Goal: Complete application form: Complete application form

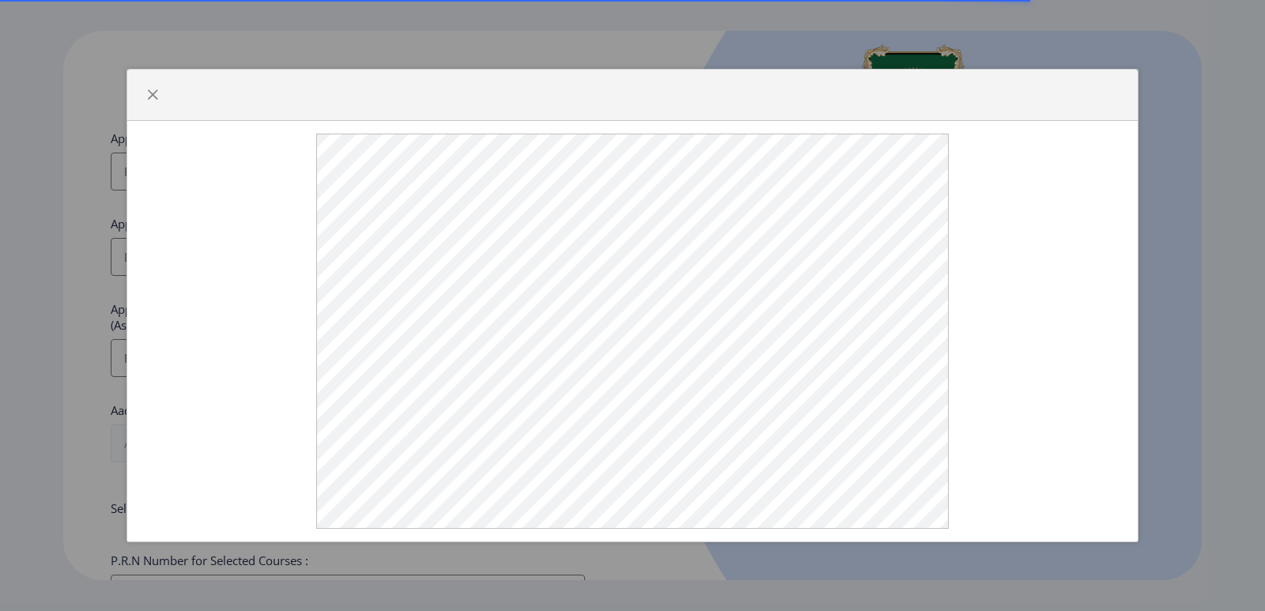
select select
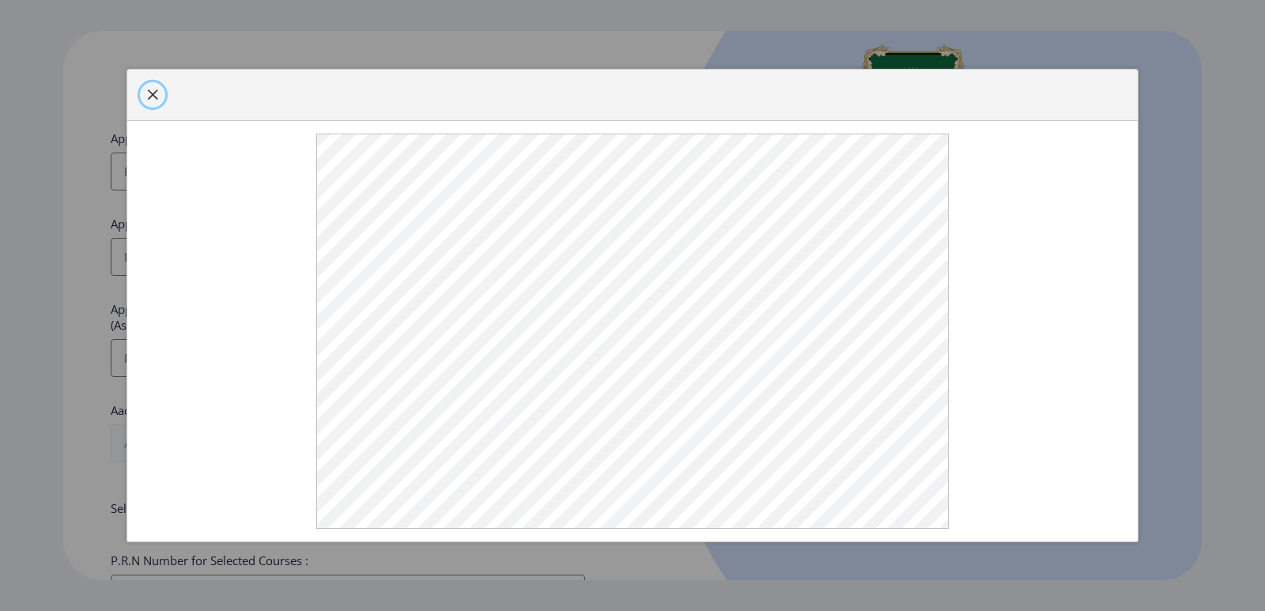
click at [157, 93] on span "button" at bounding box center [152, 95] width 13 height 13
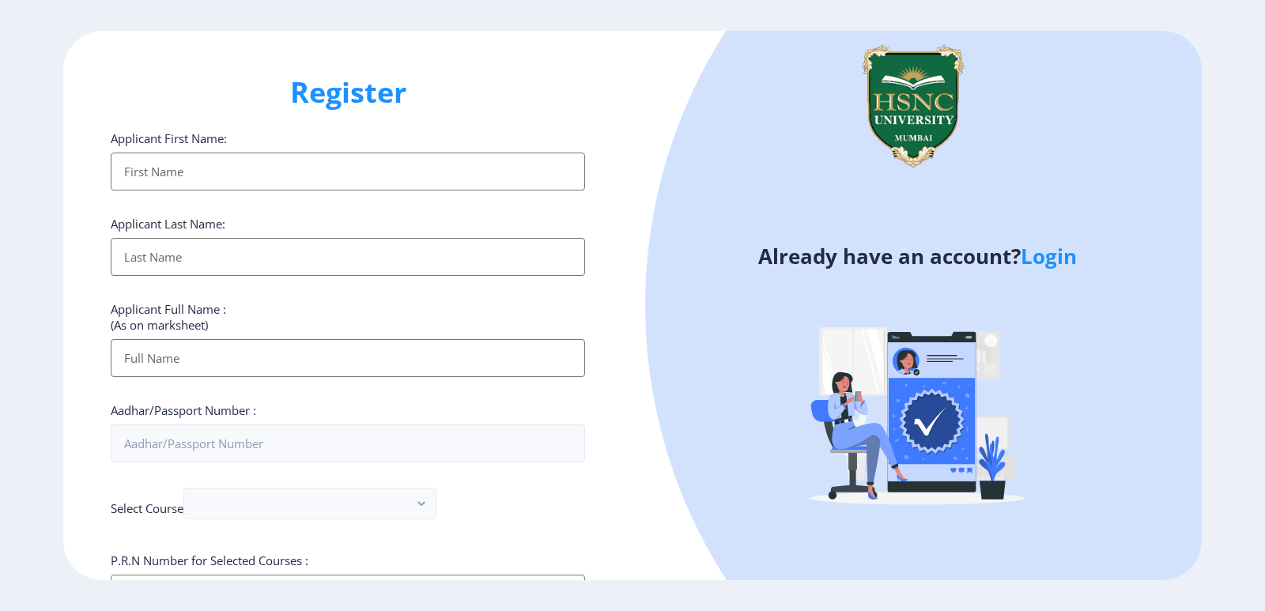
click at [396, 173] on input "Applicant First Name:" at bounding box center [348, 172] width 474 height 38
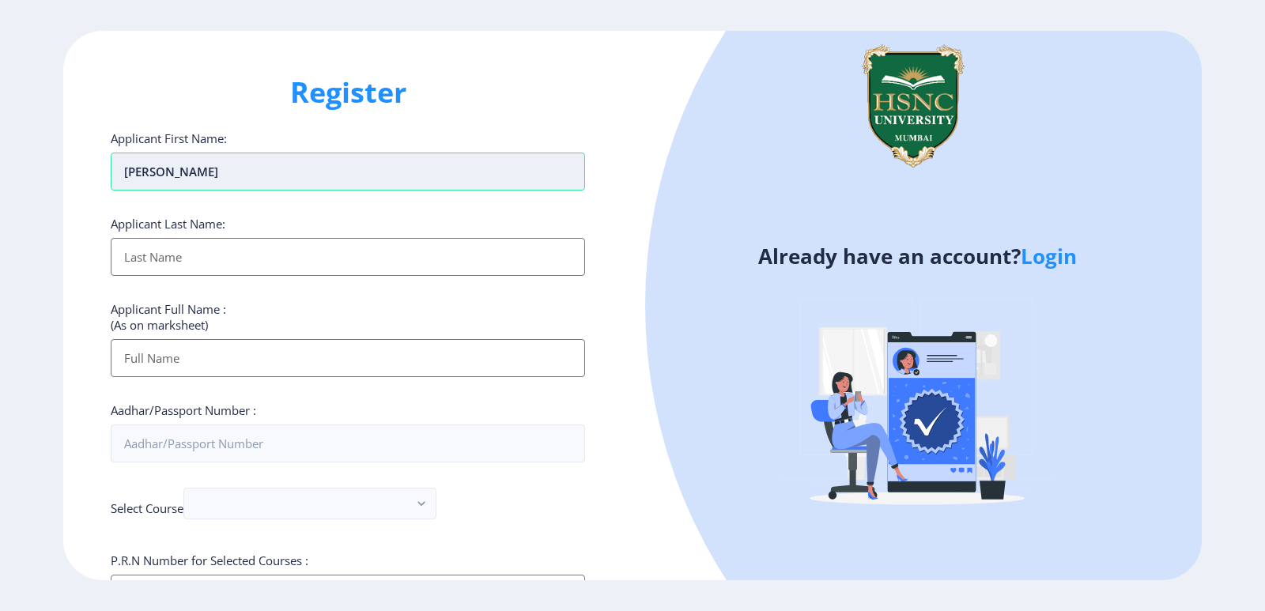
type input "[PERSON_NAME]"
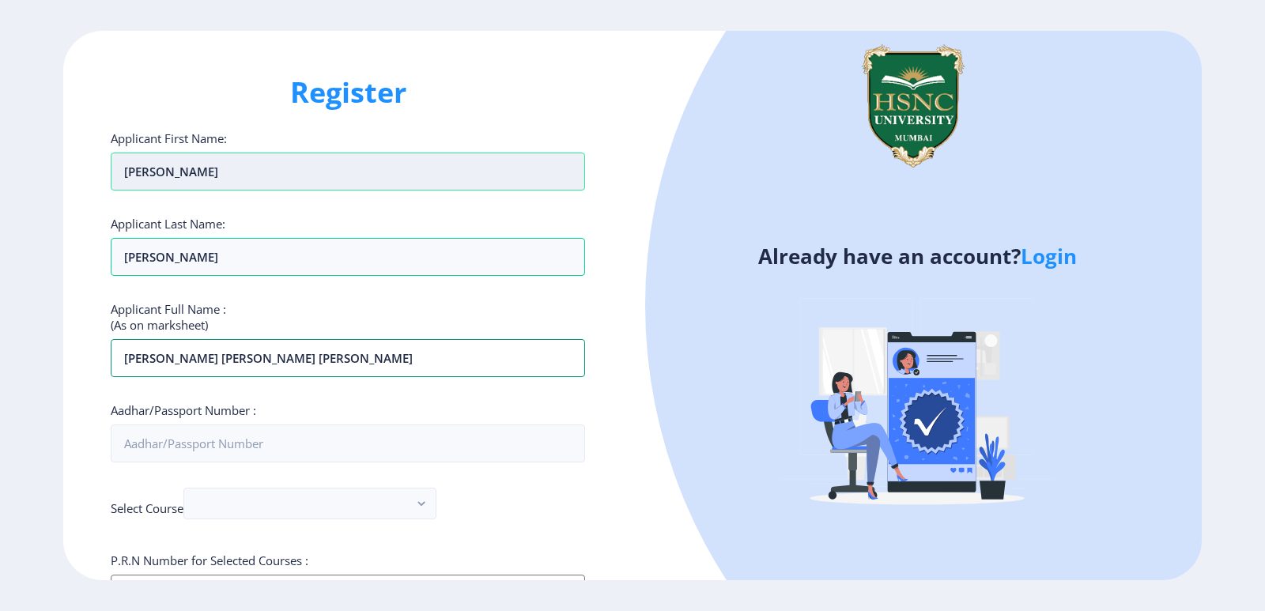
type input "[PERSON_NAME] [PERSON_NAME] [PERSON_NAME]"
type input "344178817515"
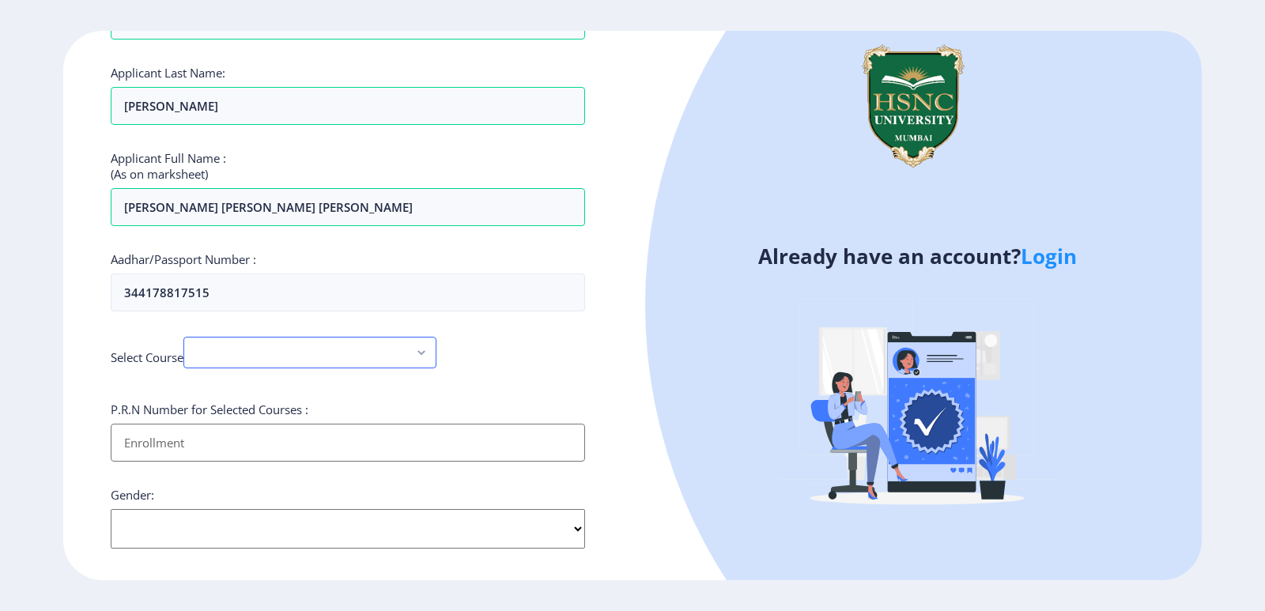
scroll to position [158, 0]
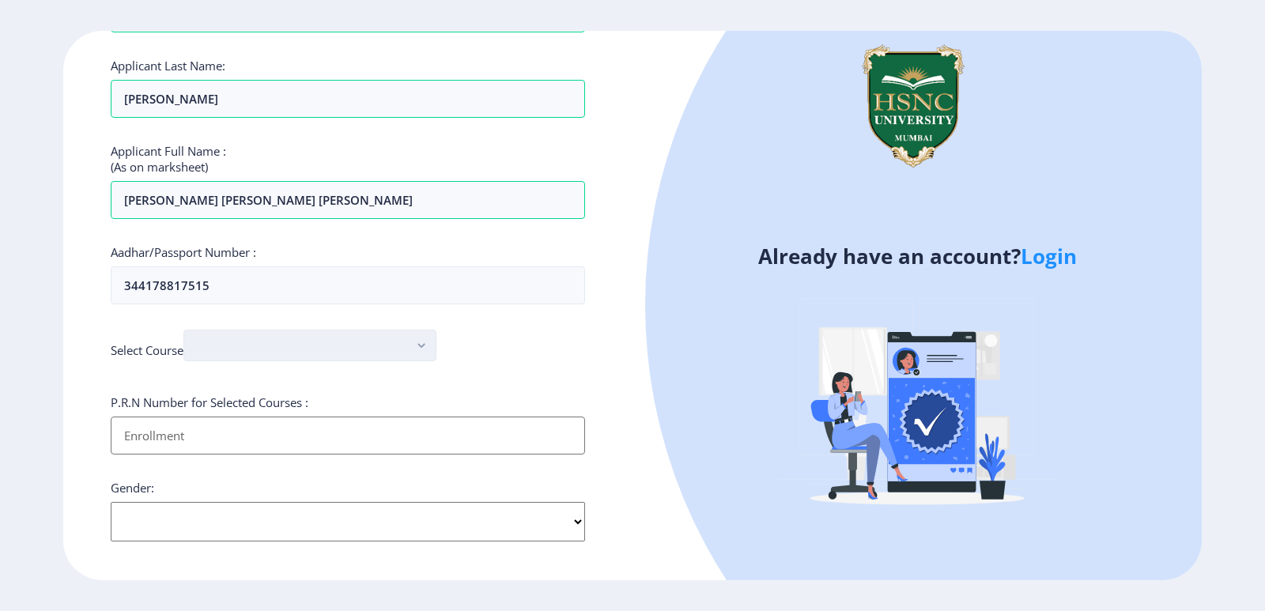
click at [422, 338] on rect "button" at bounding box center [422, 346] width 18 height 18
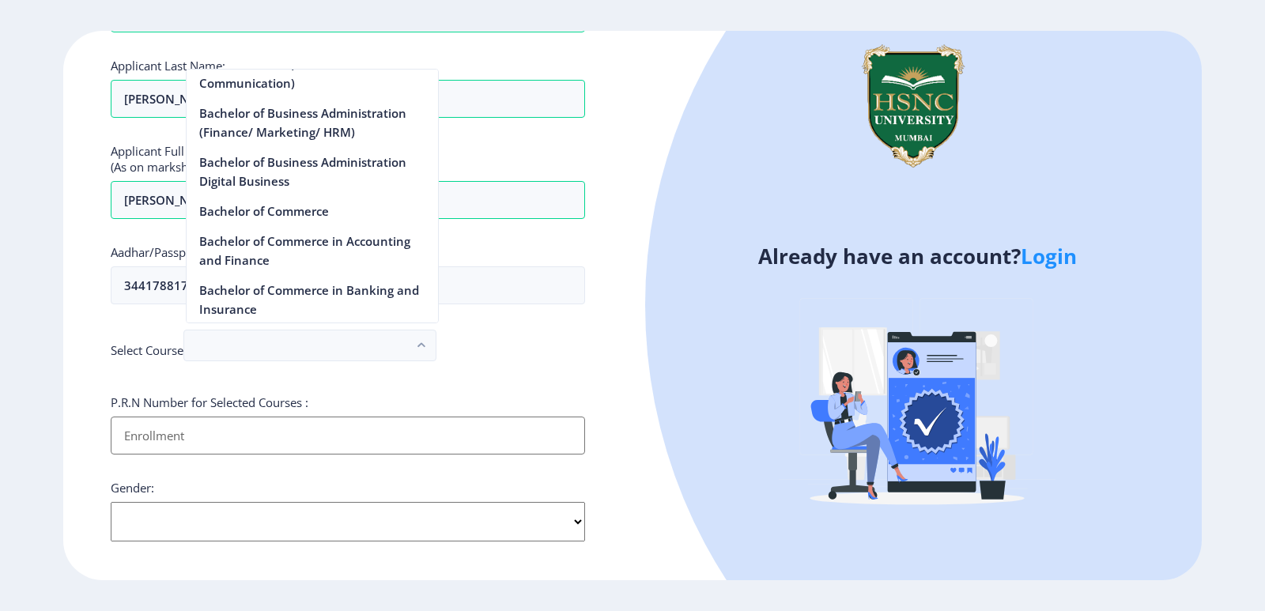
scroll to position [474, 0]
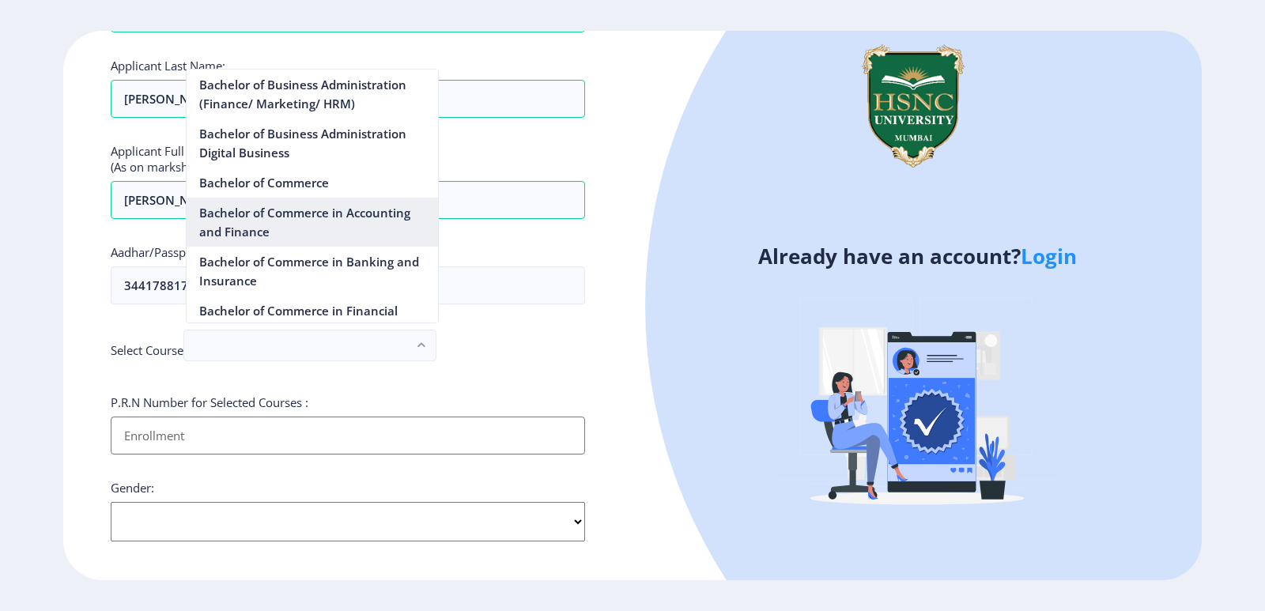
click at [357, 217] on nb-option "Bachelor of Commerce in Accounting and Finance" at bounding box center [312, 222] width 251 height 49
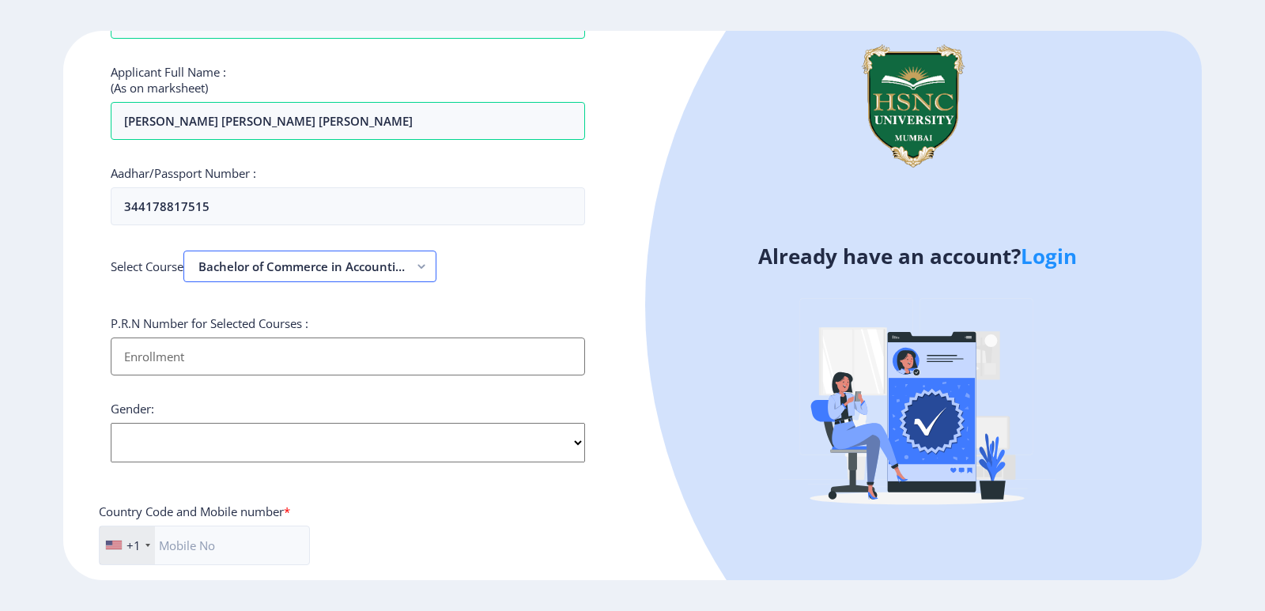
scroll to position [316, 0]
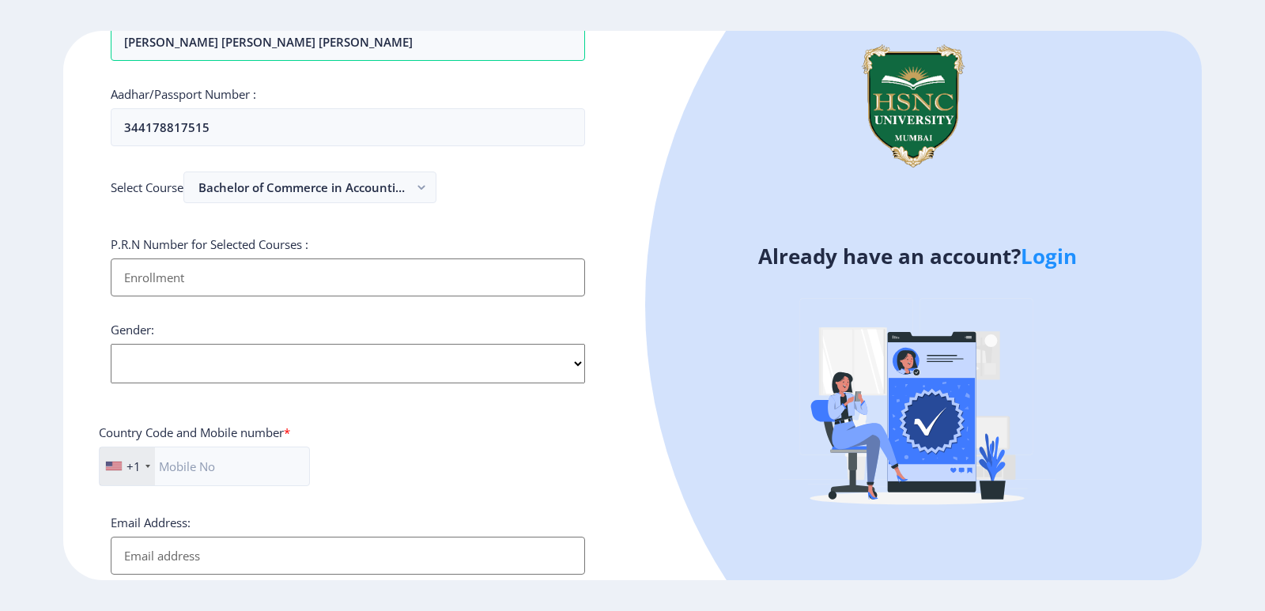
click at [356, 284] on input "Applicant First Name:" at bounding box center [348, 278] width 474 height 38
type input "2022230110090194"
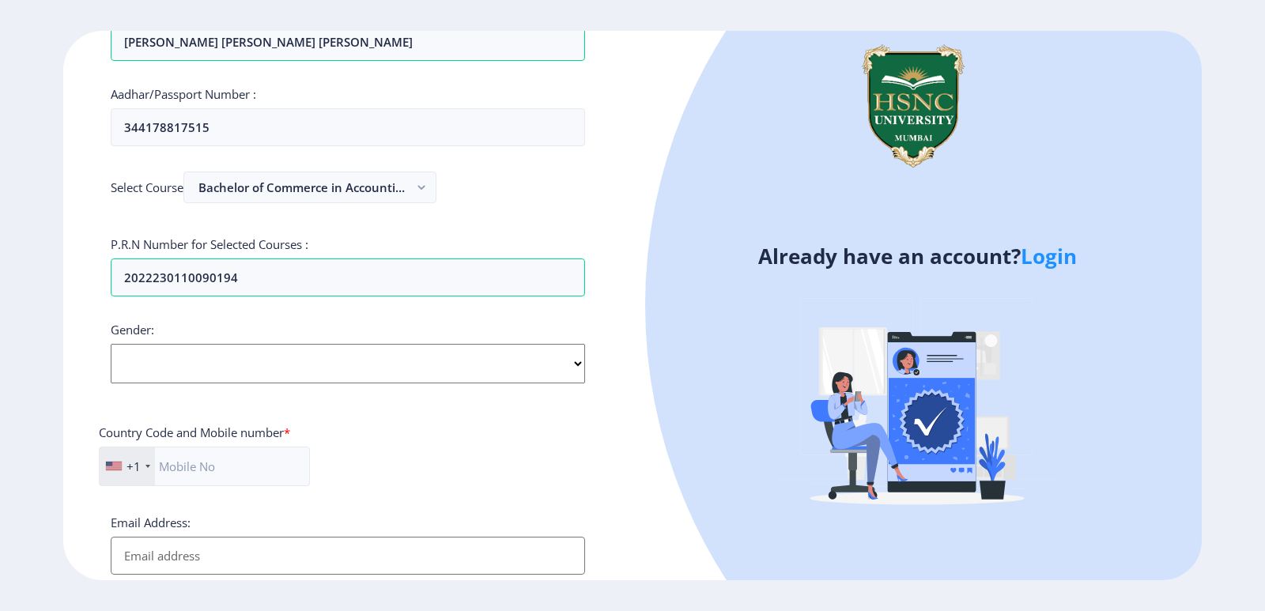
click at [558, 384] on div "Applicant First Name: [PERSON_NAME] Applicant Last Name: [PERSON_NAME] Applican…" at bounding box center [348, 280] width 474 height 932
click at [561, 378] on select "Select Gender [DEMOGRAPHIC_DATA] [DEMOGRAPHIC_DATA] Other" at bounding box center [348, 364] width 474 height 40
select select "[DEMOGRAPHIC_DATA]"
click at [111, 344] on select "Select Gender [DEMOGRAPHIC_DATA] [DEMOGRAPHIC_DATA] Other" at bounding box center [348, 364] width 474 height 40
click at [147, 476] on div "+1" at bounding box center [127, 467] width 55 height 38
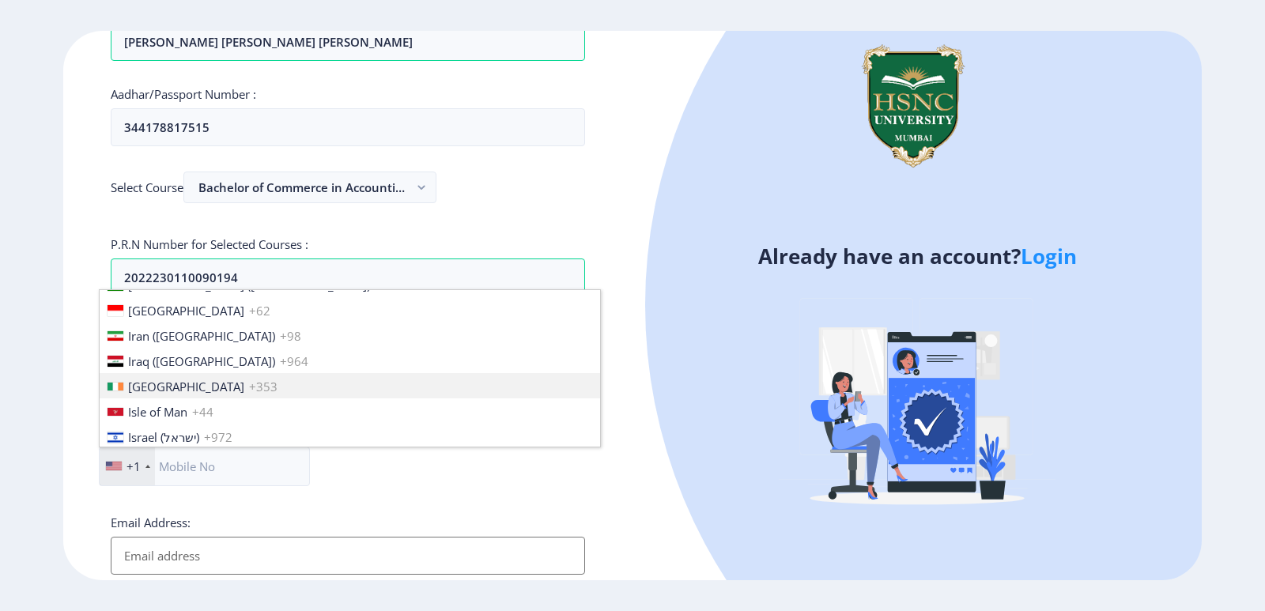
scroll to position [2452, 0]
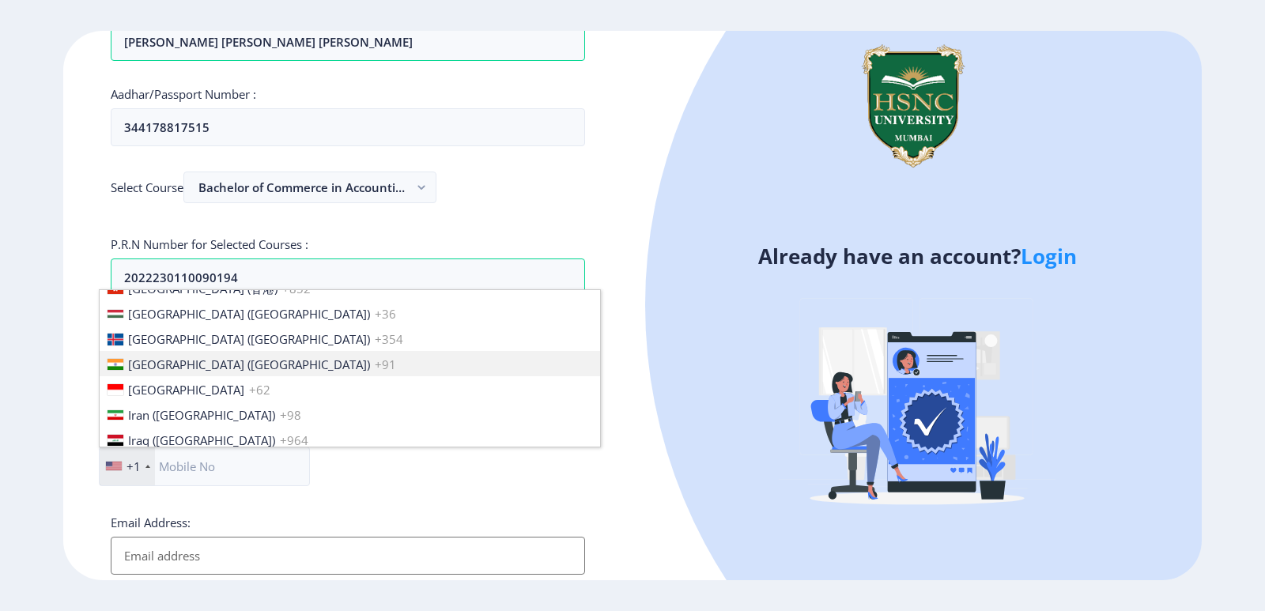
click at [179, 371] on span "[GEOGRAPHIC_DATA] ([GEOGRAPHIC_DATA])" at bounding box center [249, 365] width 242 height 16
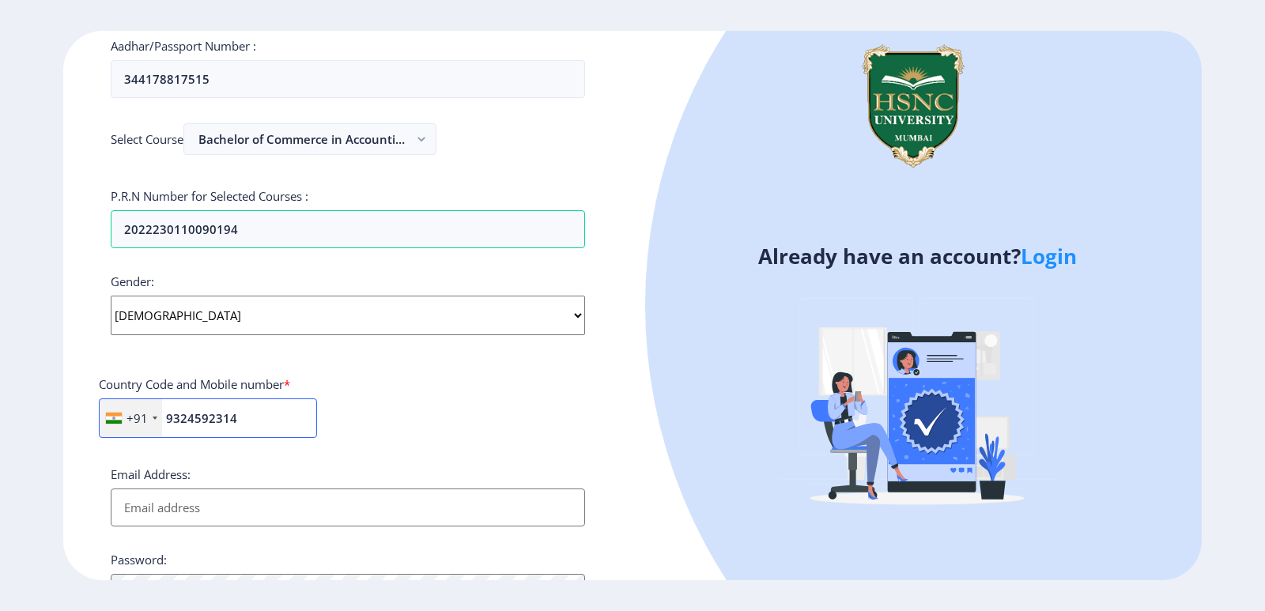
scroll to position [474, 0]
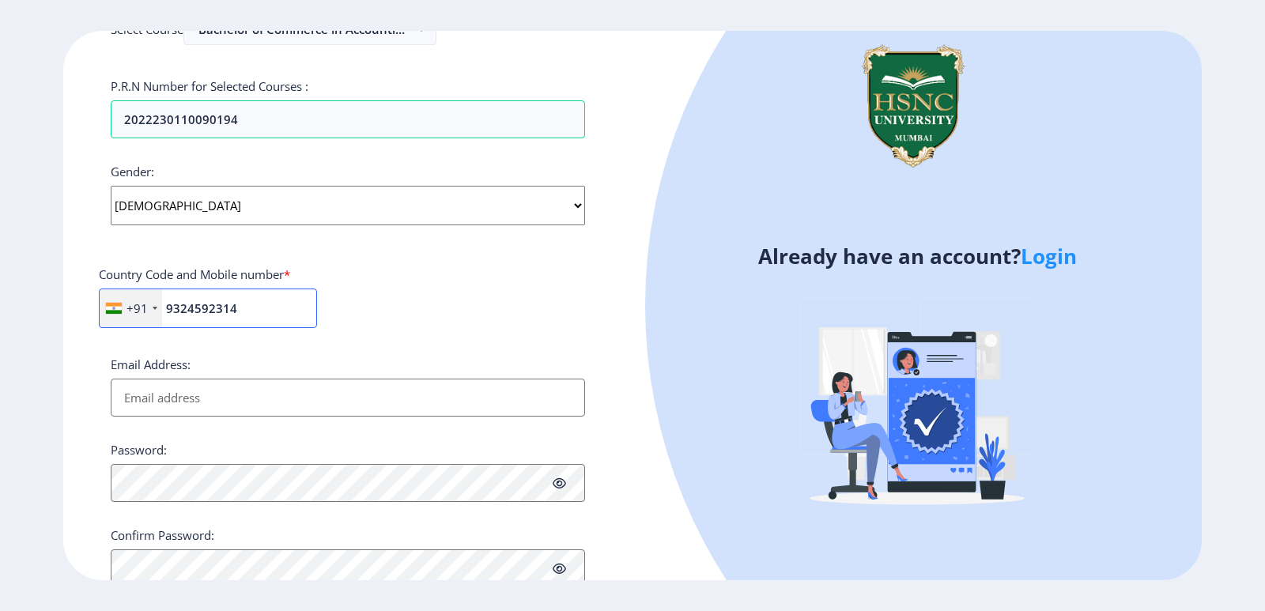
type input "9324592314"
click at [283, 411] on input "Email Address:" at bounding box center [348, 398] width 474 height 38
type input "[EMAIL_ADDRESS][DOMAIN_NAME]"
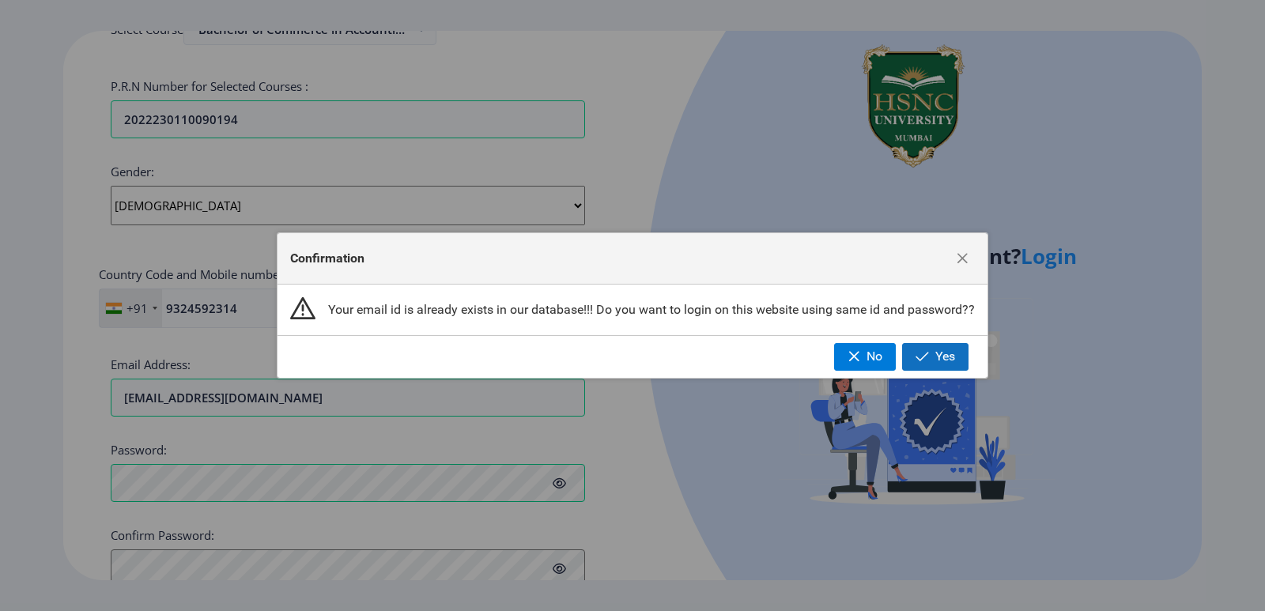
click at [934, 351] on button "Yes" at bounding box center [935, 356] width 66 height 27
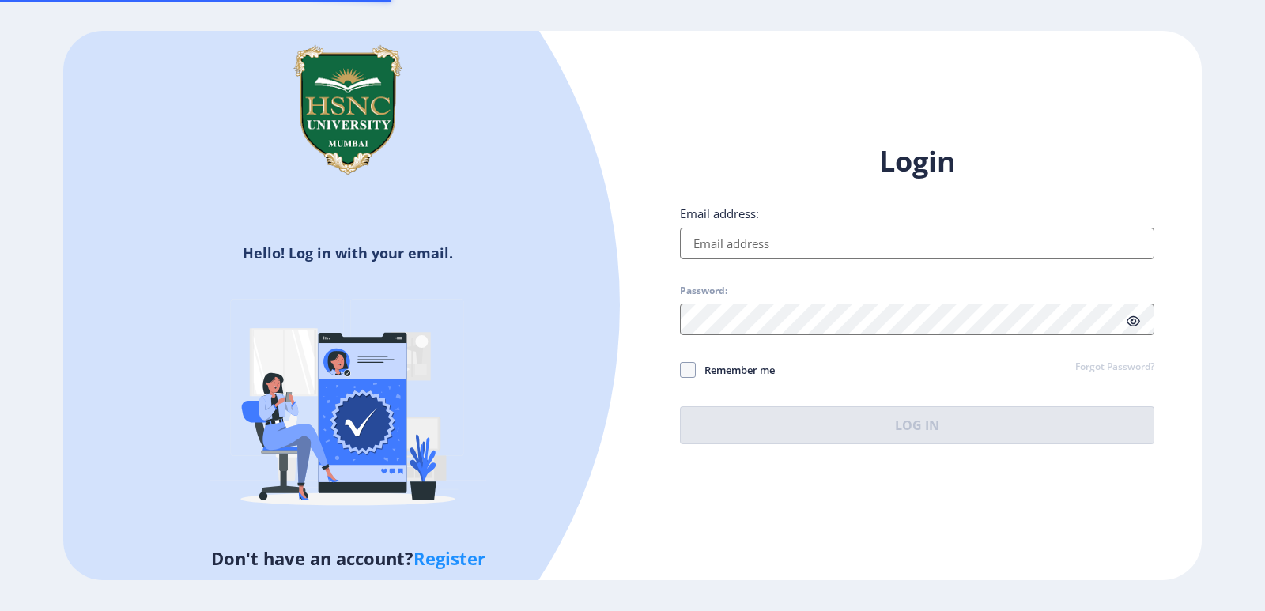
type input "[EMAIL_ADDRESS][DOMAIN_NAME]"
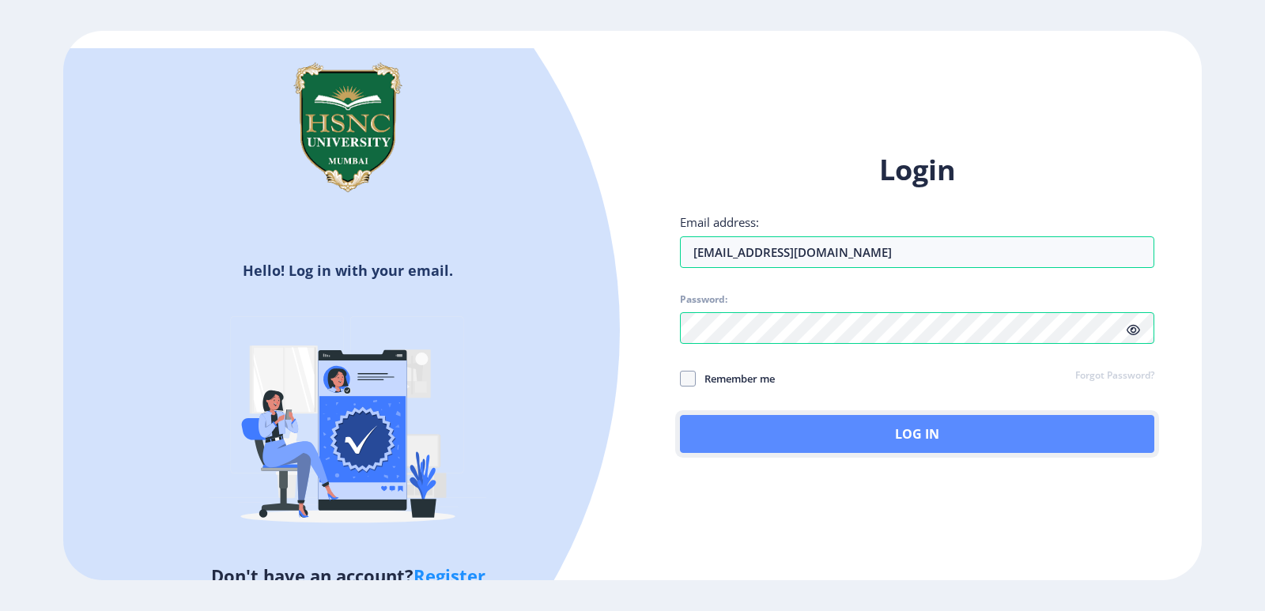
click at [771, 419] on button "Log In" at bounding box center [917, 434] width 474 height 38
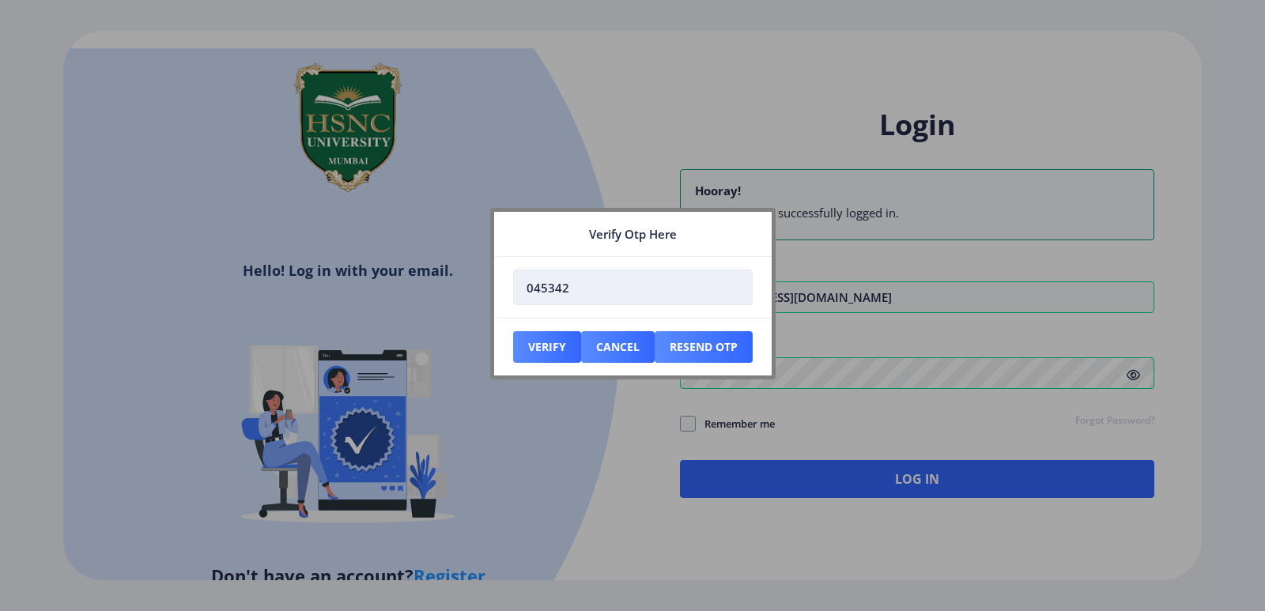
type input "045342"
click at [555, 345] on button "Verify" at bounding box center [547, 347] width 68 height 32
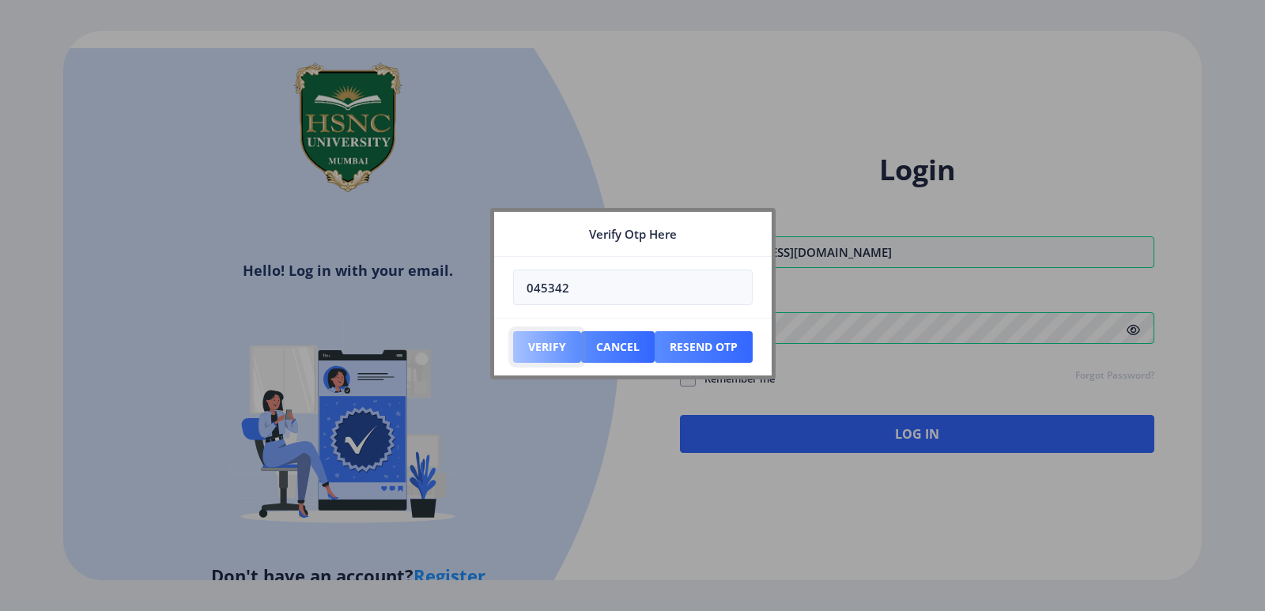
click at [557, 350] on button "Verify" at bounding box center [547, 347] width 68 height 32
click at [781, 363] on div at bounding box center [632, 305] width 1265 height 611
click at [602, 353] on button "Cancel" at bounding box center [618, 347] width 74 height 32
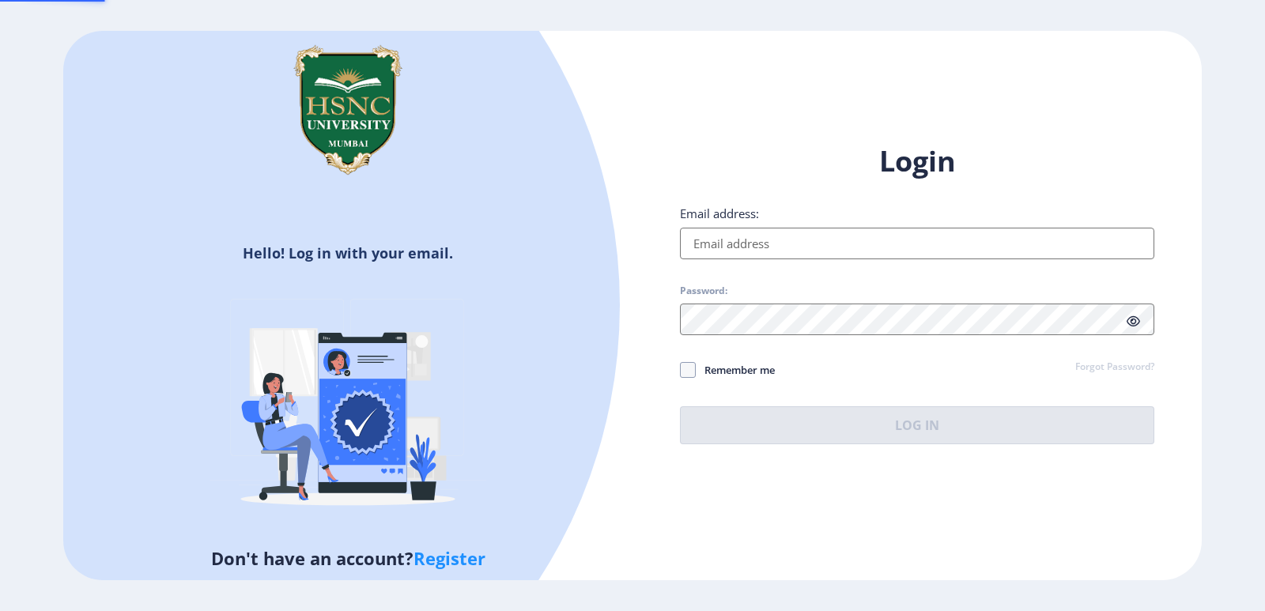
type input "[EMAIL_ADDRESS][DOMAIN_NAME]"
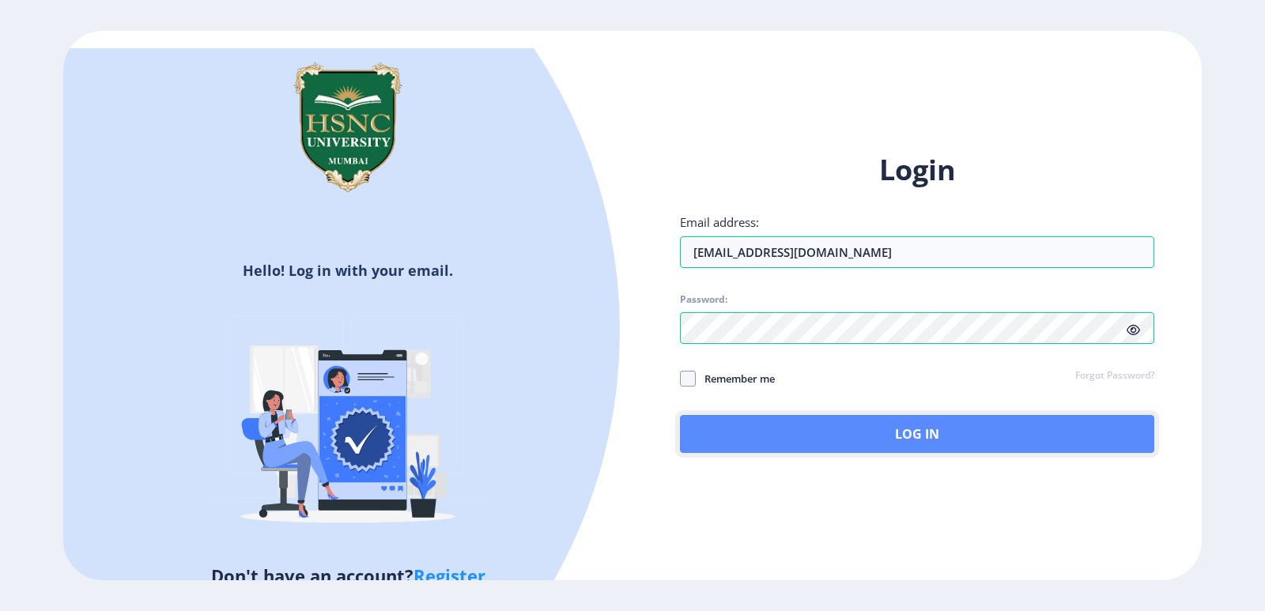
click at [854, 426] on button "Log In" at bounding box center [917, 434] width 474 height 38
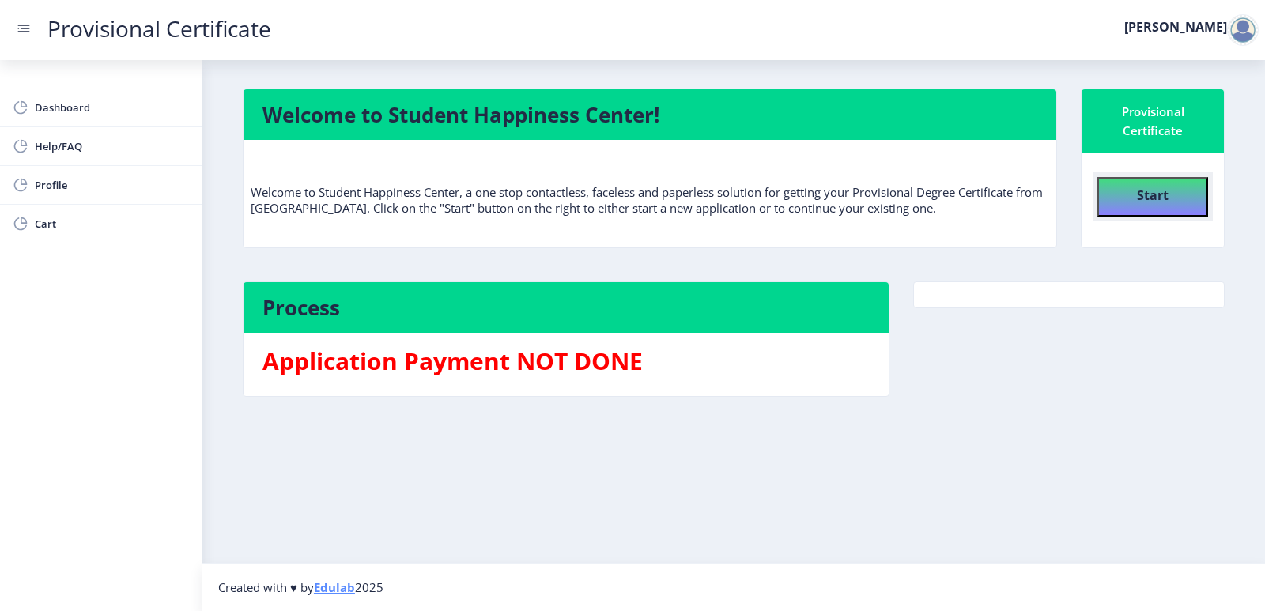
click at [1136, 183] on button "Start" at bounding box center [1153, 197] width 111 height 40
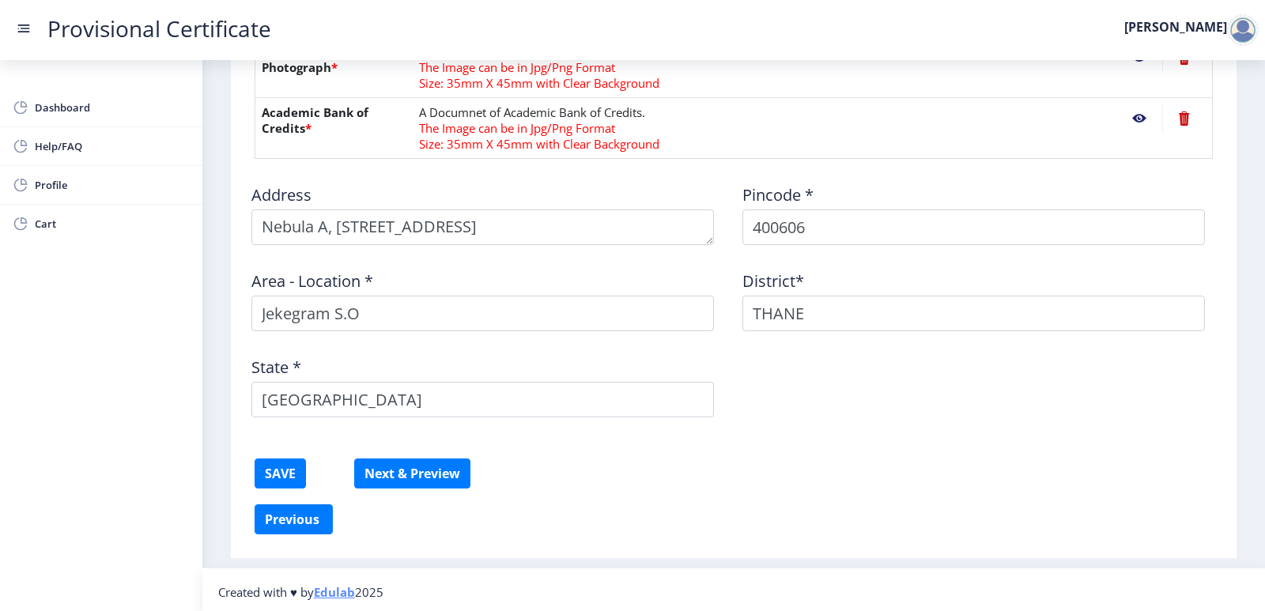
scroll to position [811, 0]
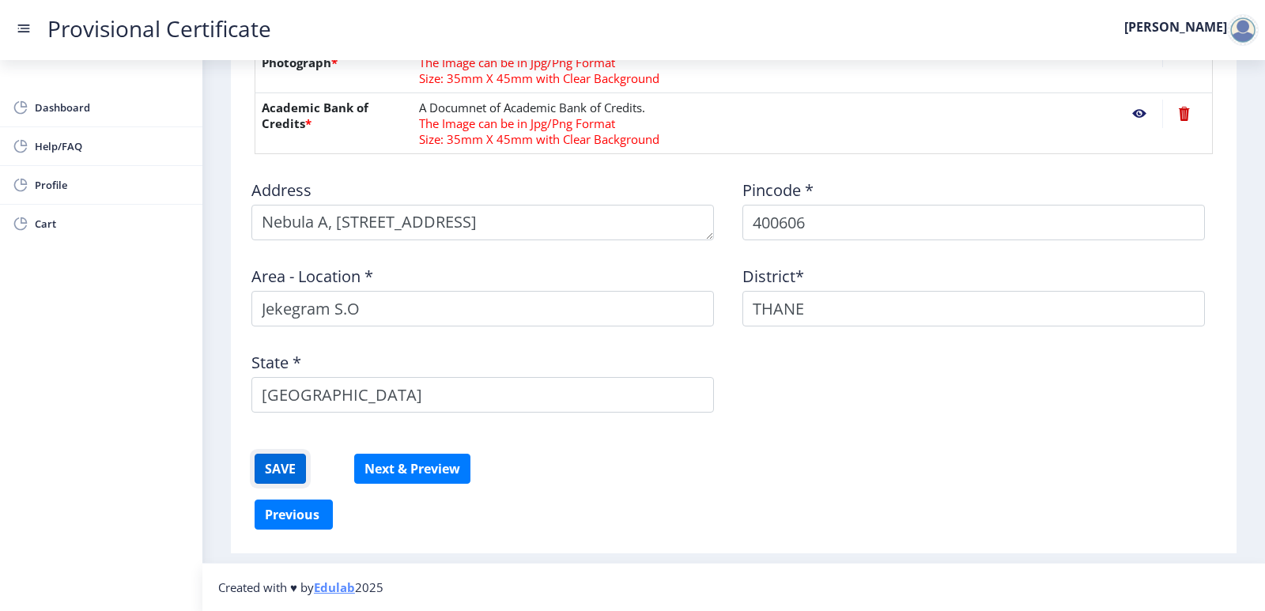
click at [289, 478] on button "SAVE" at bounding box center [280, 469] width 51 height 30
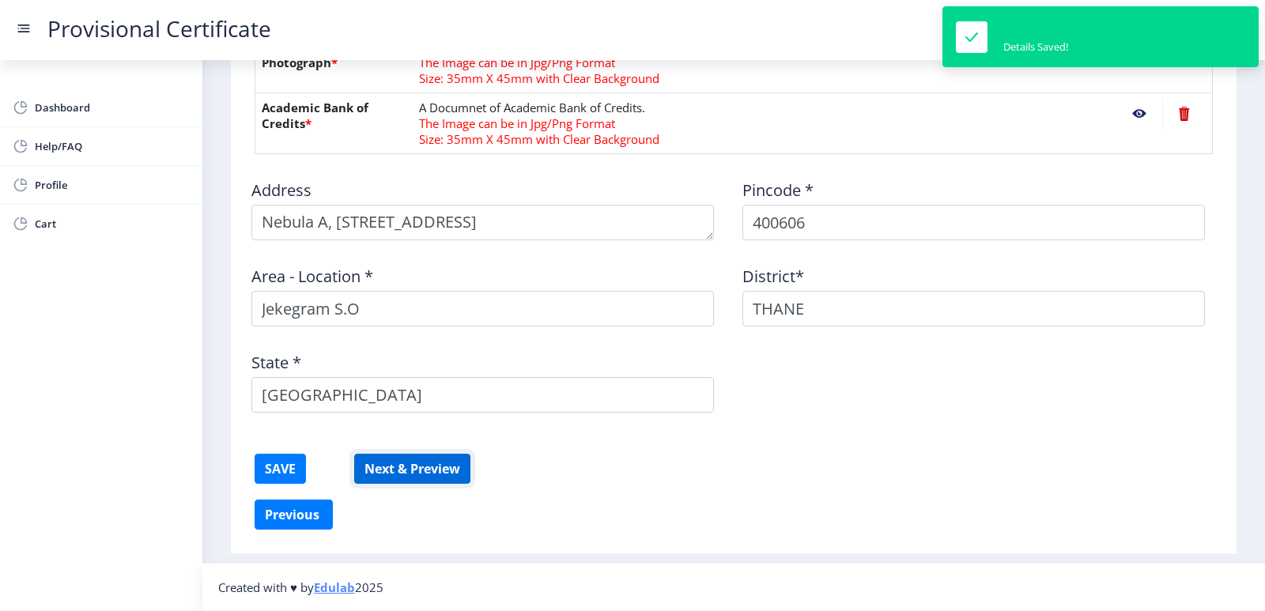
click at [422, 460] on button "Next & Preview" at bounding box center [412, 469] width 116 height 30
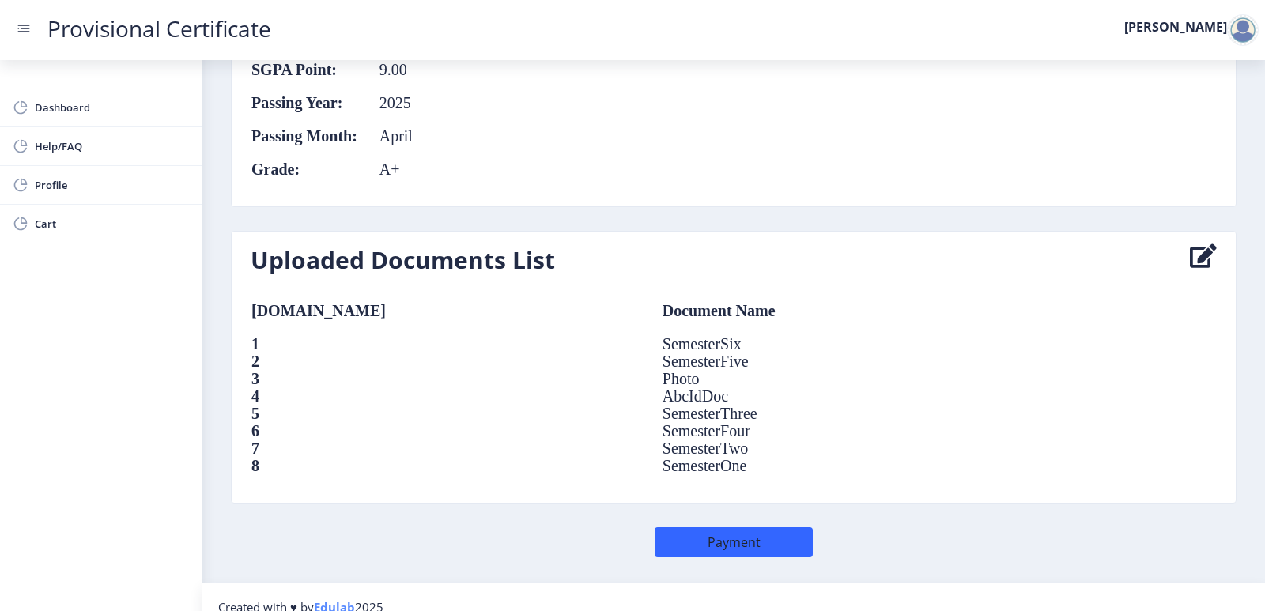
scroll to position [1025, 0]
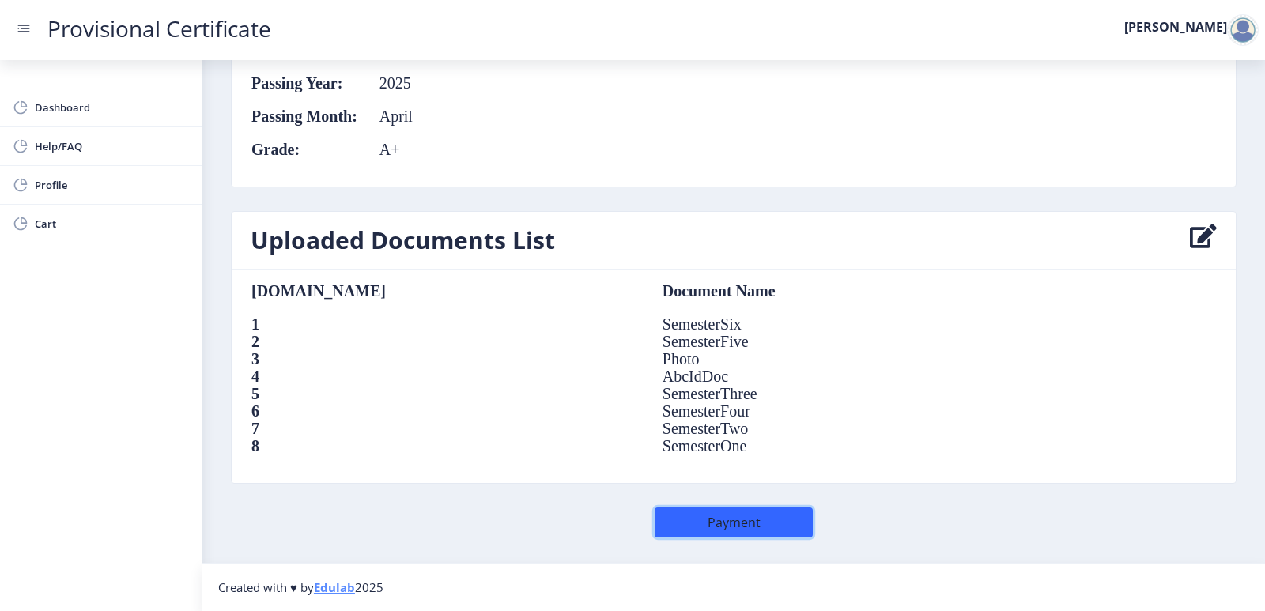
click at [754, 519] on button "Payment" at bounding box center [734, 523] width 158 height 30
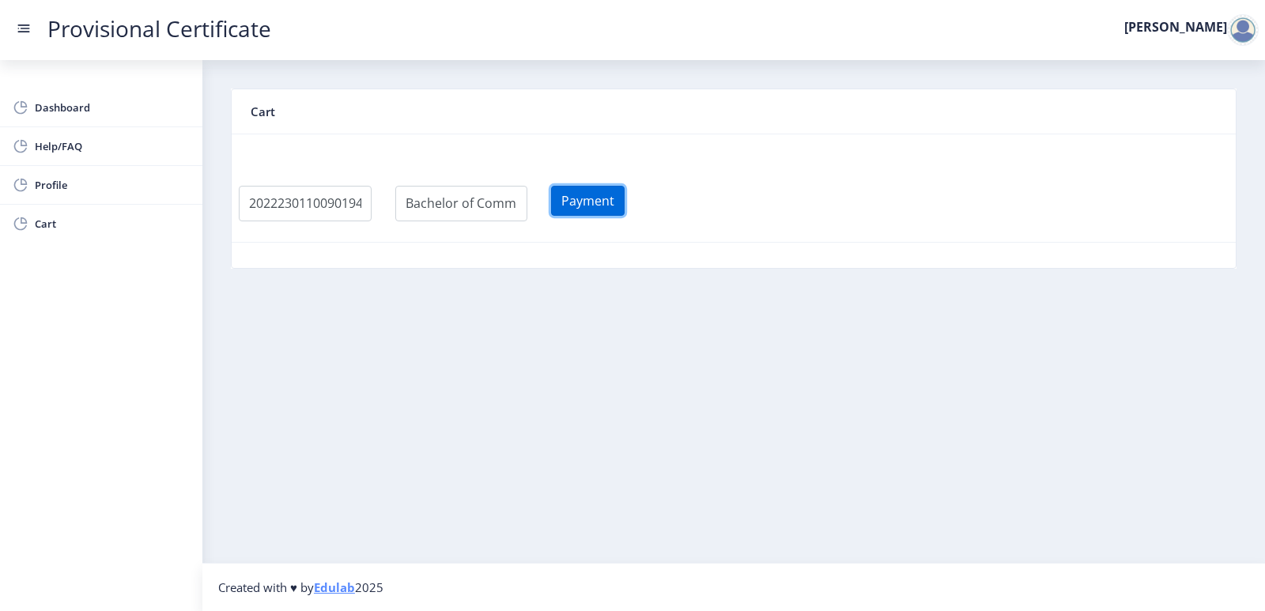
click at [603, 210] on button "Payment" at bounding box center [588, 201] width 74 height 30
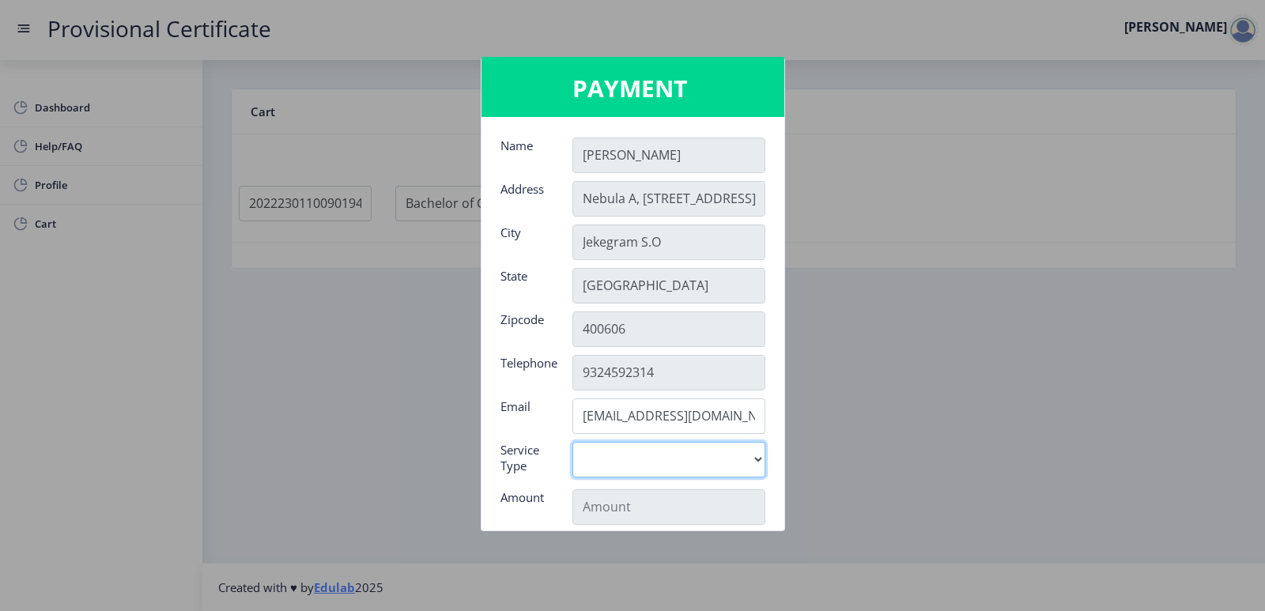
click at [756, 466] on select "Digital" at bounding box center [669, 460] width 193 height 36
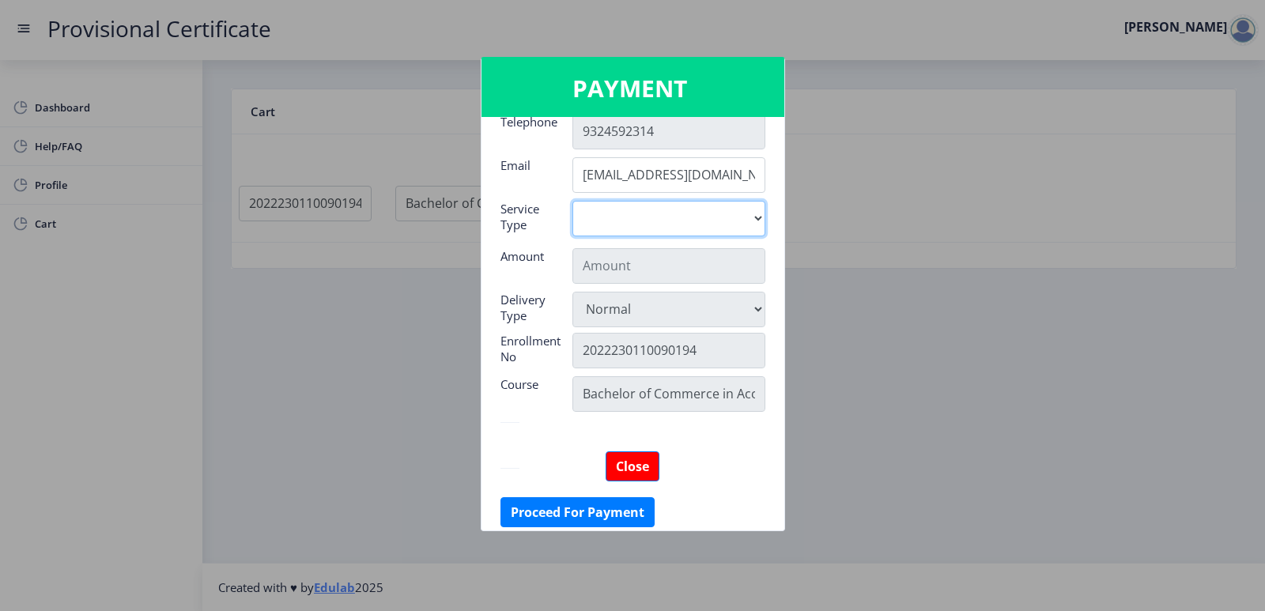
scroll to position [251, 0]
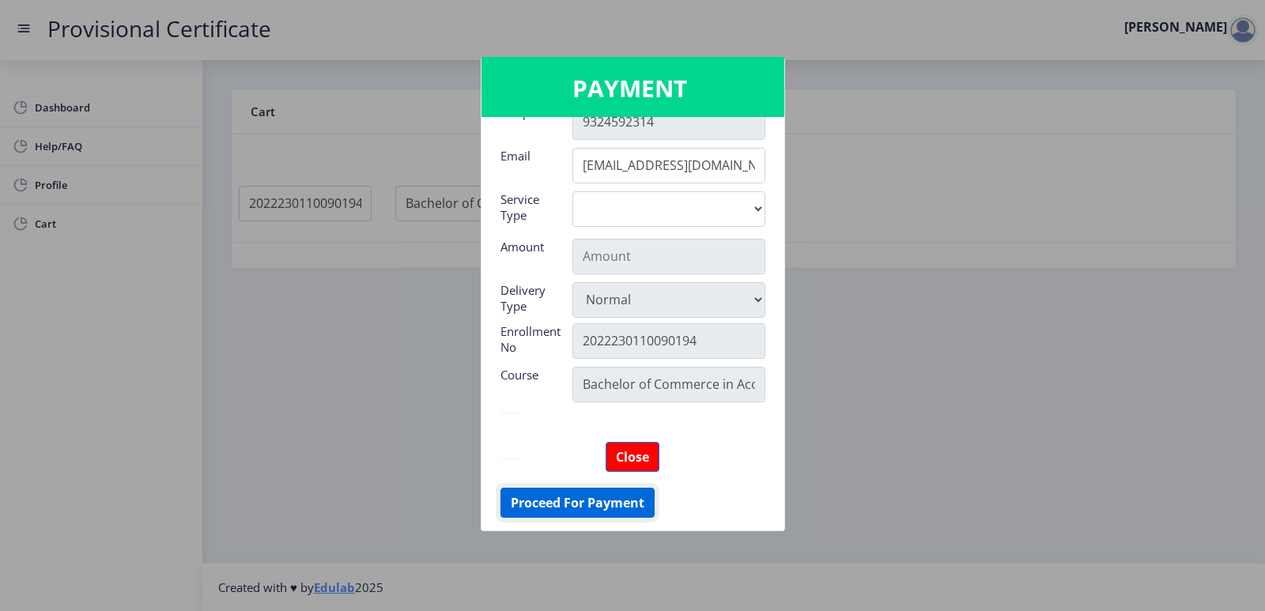
click at [618, 499] on button "Proceed For Payment" at bounding box center [578, 503] width 154 height 30
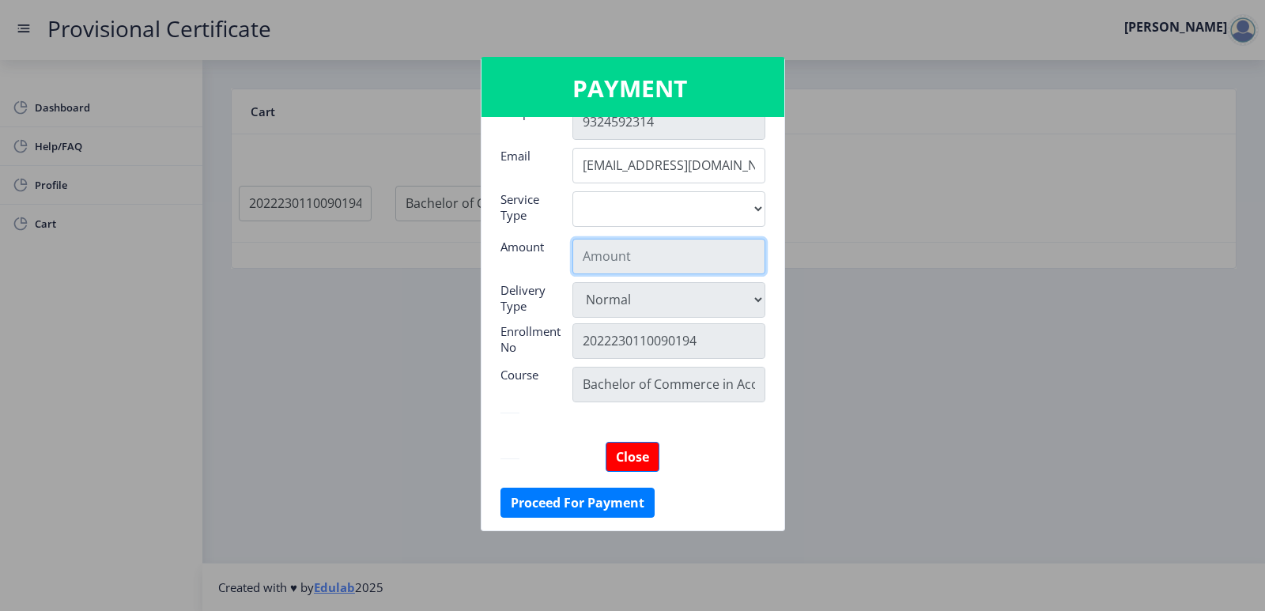
click at [683, 255] on input "text" at bounding box center [669, 257] width 193 height 36
click at [758, 217] on select "Digital" at bounding box center [669, 209] width 193 height 36
select select "old"
click at [573, 191] on select "Digital" at bounding box center [669, 209] width 193 height 36
type input "795"
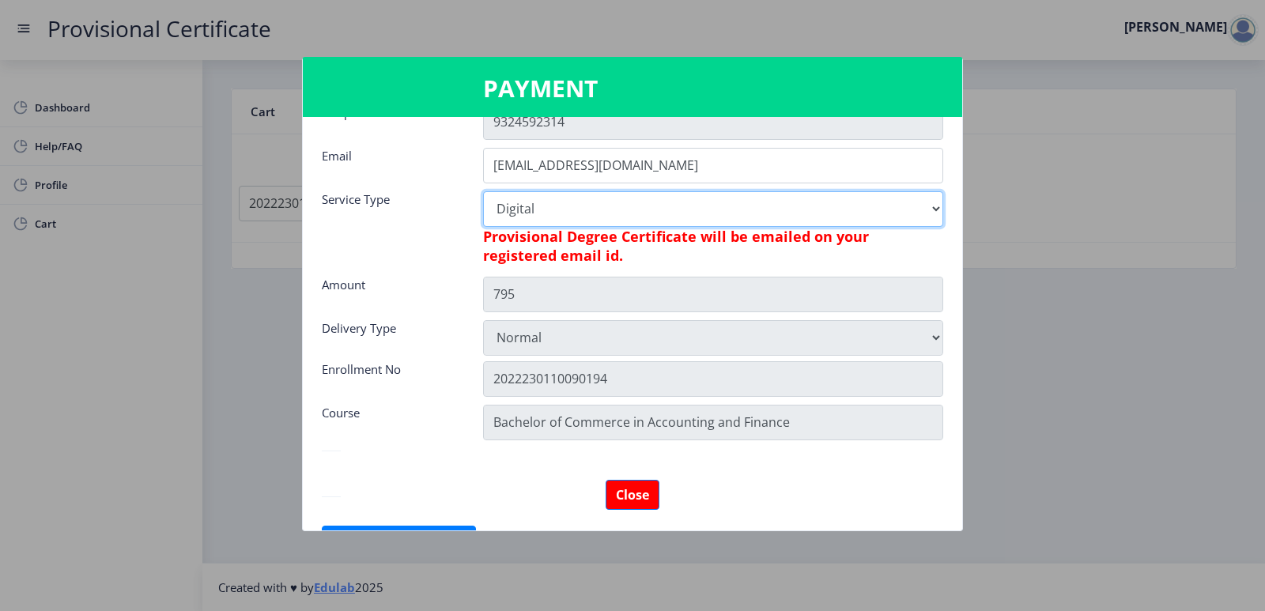
click at [926, 206] on select "Digital" at bounding box center [713, 209] width 460 height 36
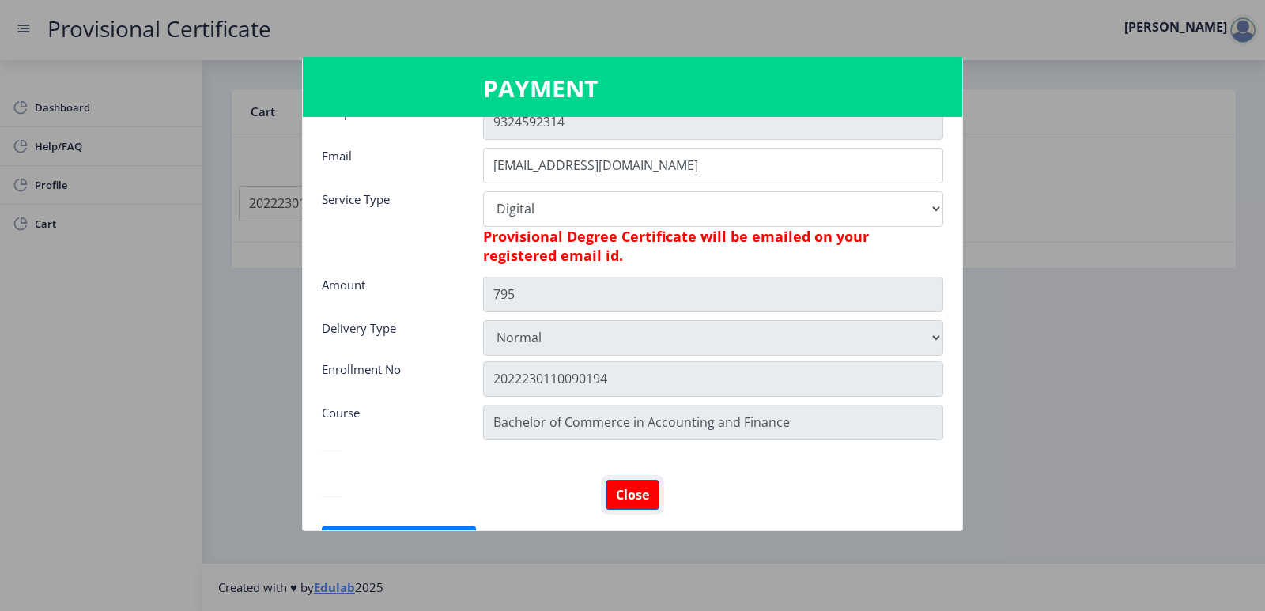
drag, startPoint x: 641, startPoint y: 503, endPoint x: 638, endPoint y: 493, distance: 10.6
click at [641, 502] on button "Close" at bounding box center [633, 495] width 54 height 30
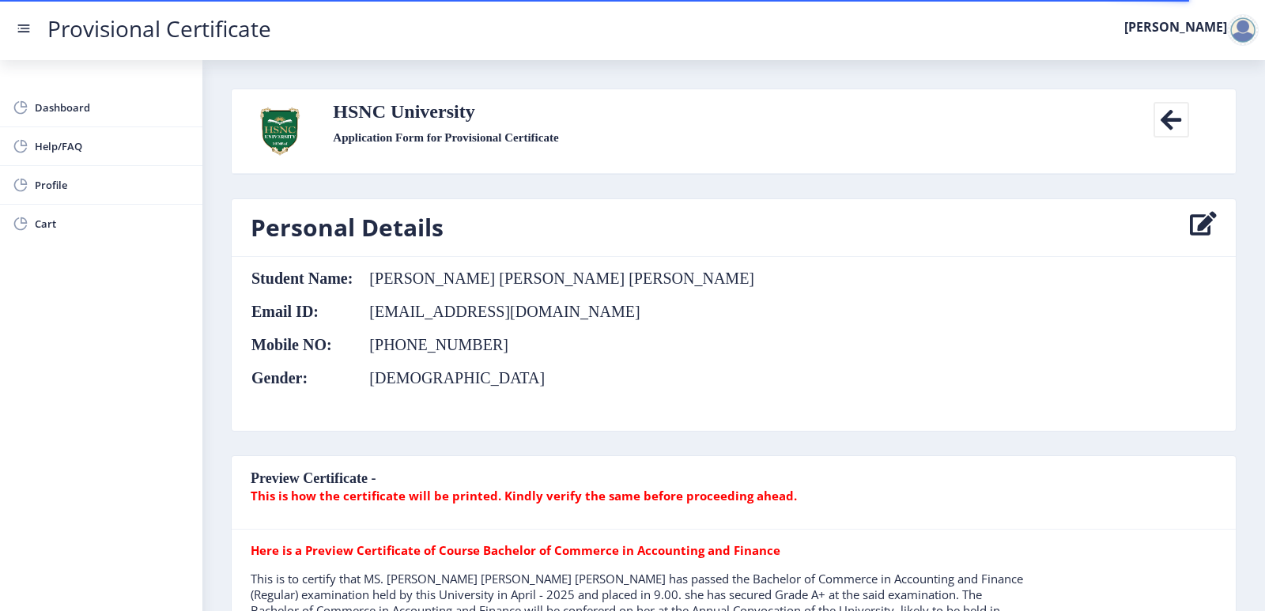
click at [1211, 17] on nav "Provisional Certificate [PERSON_NAME]" at bounding box center [632, 30] width 1265 height 60
click at [1213, 29] on label "[PERSON_NAME]" at bounding box center [1176, 27] width 103 height 13
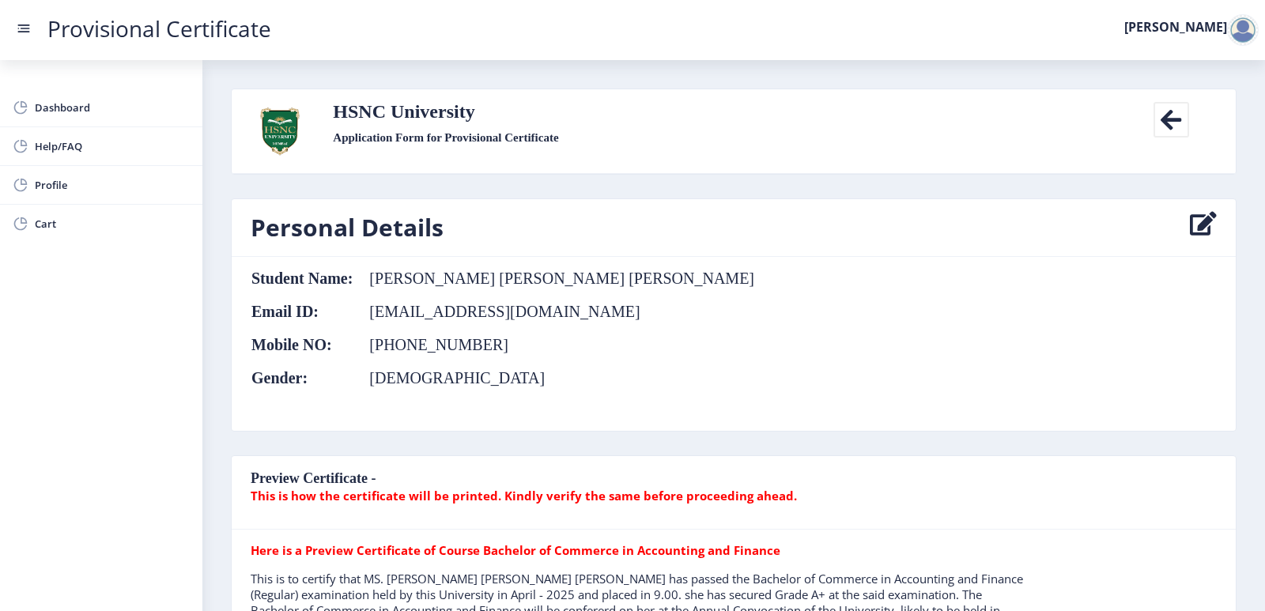
click at [1233, 28] on div at bounding box center [1243, 30] width 32 height 32
click at [1212, 108] on span "Log out" at bounding box center [1201, 115] width 101 height 19
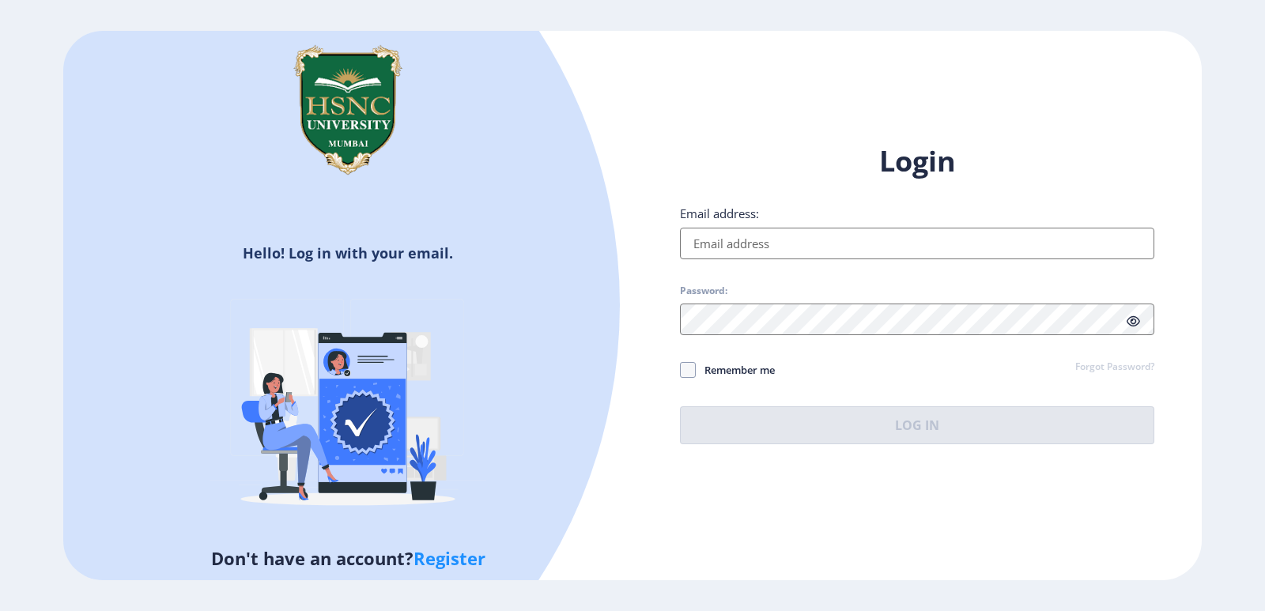
type input "[EMAIL_ADDRESS][DOMAIN_NAME]"
